Goal: Transaction & Acquisition: Purchase product/service

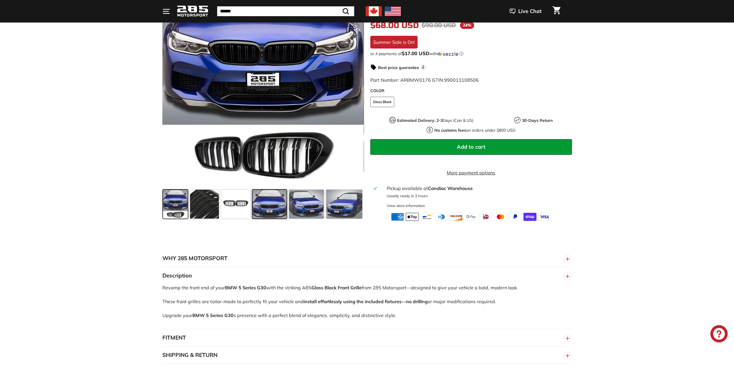
click at [272, 203] on span at bounding box center [269, 204] width 34 height 29
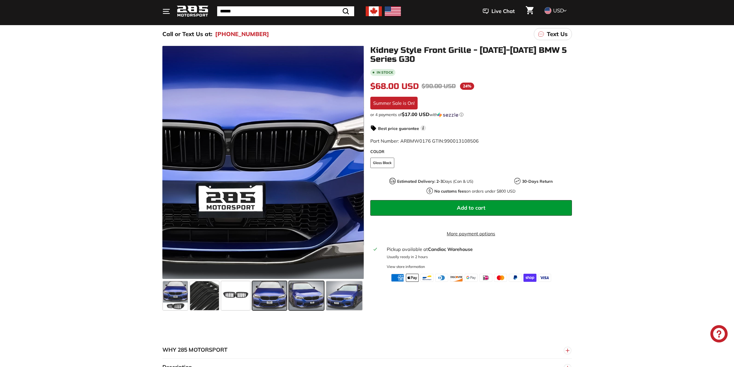
scroll to position [58, 0]
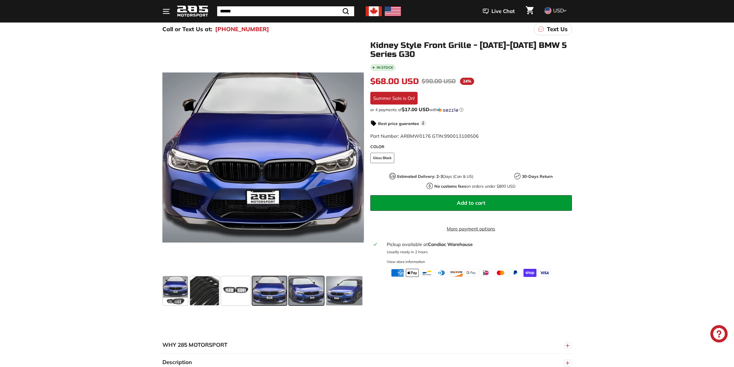
click at [315, 290] on span at bounding box center [306, 290] width 35 height 29
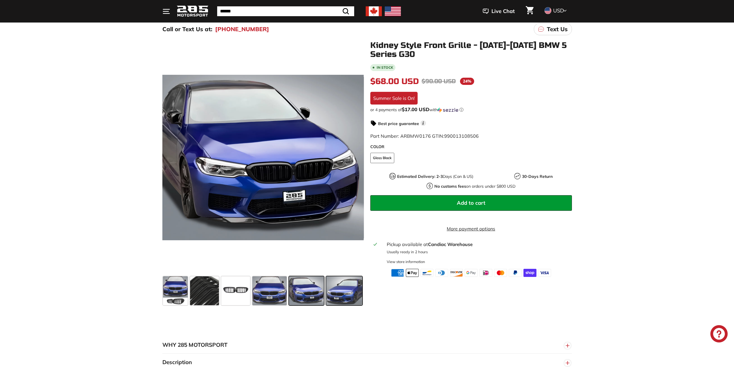
click at [353, 288] on span at bounding box center [344, 290] width 36 height 29
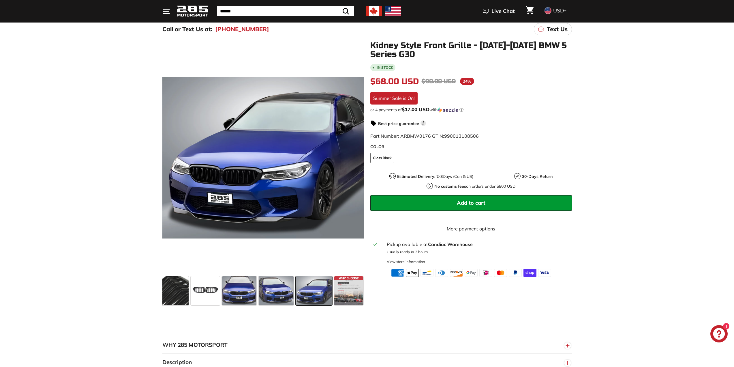
scroll to position [0, 31]
click at [362, 157] on div at bounding box center [355, 158] width 13 height 13
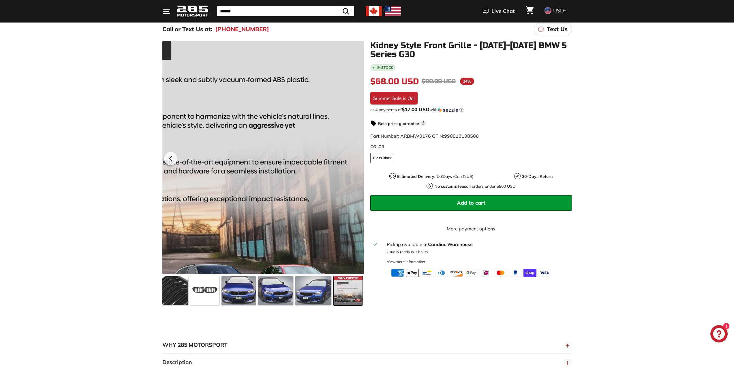
click at [361, 157] on div at bounding box center [263, 157] width 202 height 233
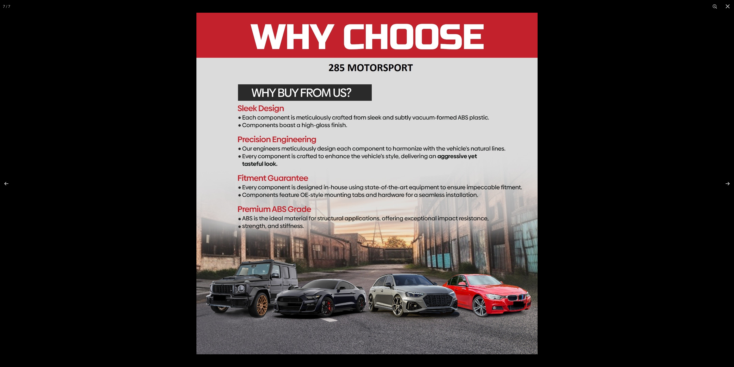
click at [163, 199] on div at bounding box center [367, 183] width 734 height 367
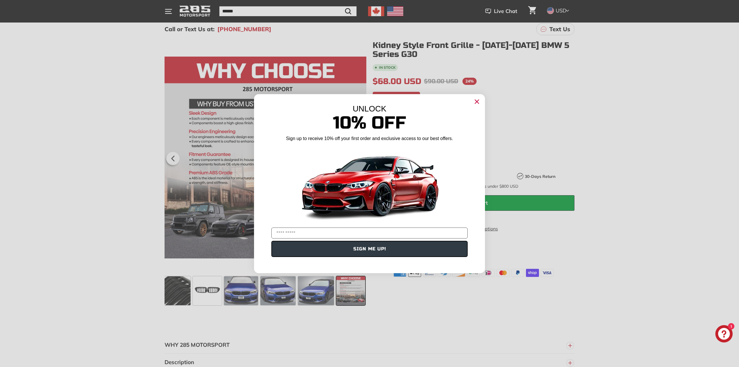
click at [275, 293] on div "Close dialog UNLOCK 10% Off Sign up to receive 10% off your first order and exc…" at bounding box center [369, 183] width 739 height 367
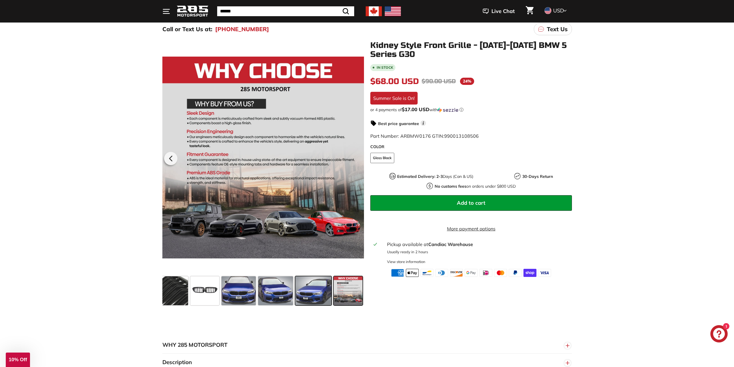
click at [298, 285] on span at bounding box center [313, 290] width 36 height 29
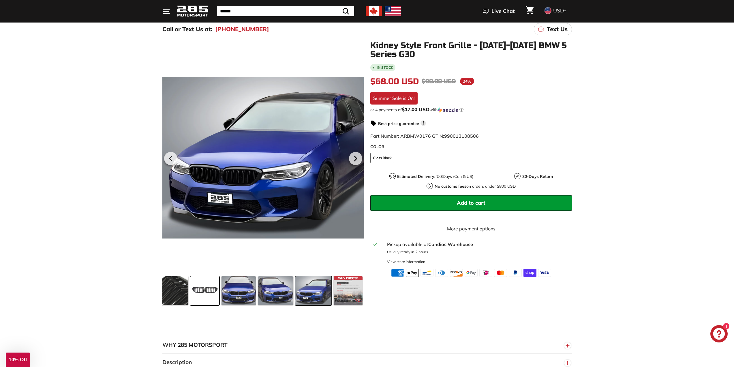
click at [218, 286] on span at bounding box center [204, 290] width 29 height 29
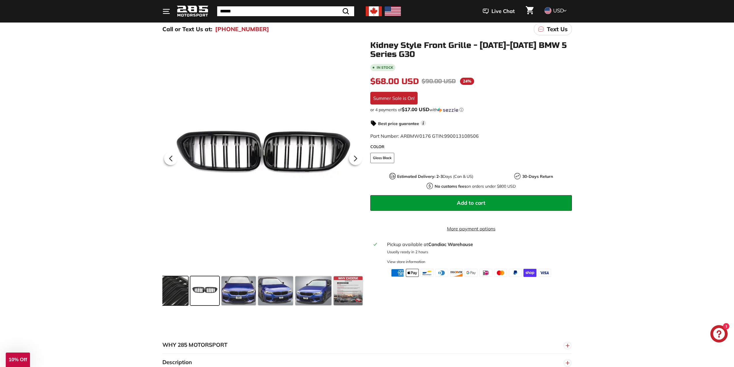
click at [184, 287] on span at bounding box center [173, 290] width 29 height 29
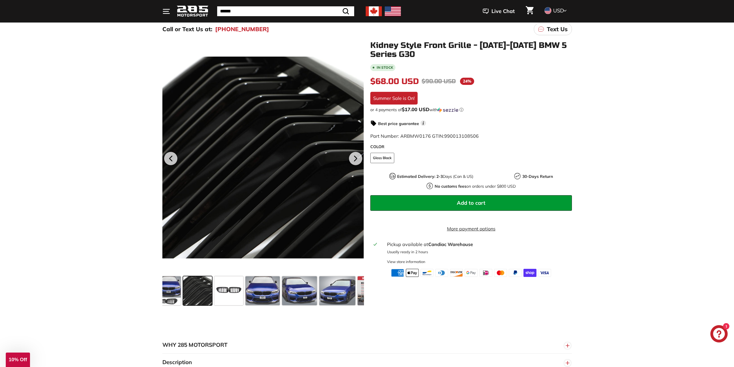
scroll to position [0, 0]
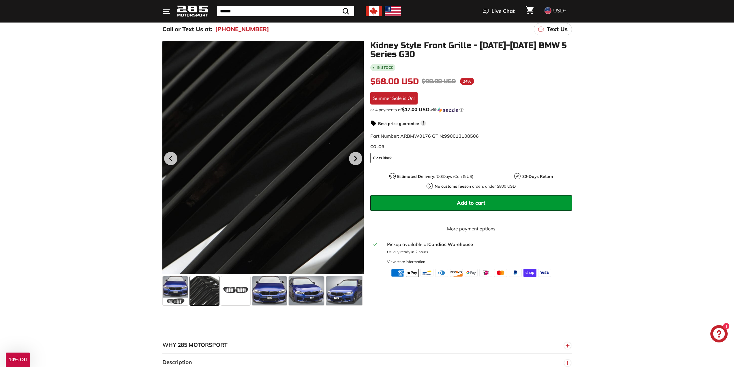
drag, startPoint x: 224, startPoint y: 283, endPoint x: 221, endPoint y: 274, distance: 10.0
click at [226, 285] on div at bounding box center [263, 290] width 202 height 33
